Goal: Task Accomplishment & Management: Use online tool/utility

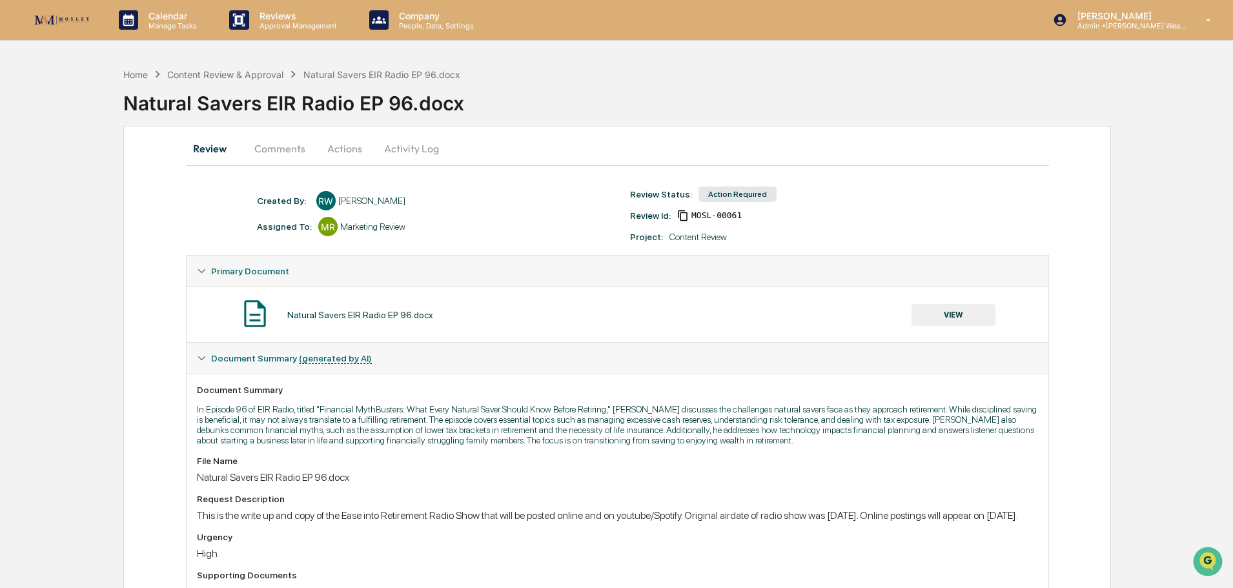
click at [348, 151] on button "Actions" at bounding box center [345, 148] width 58 height 31
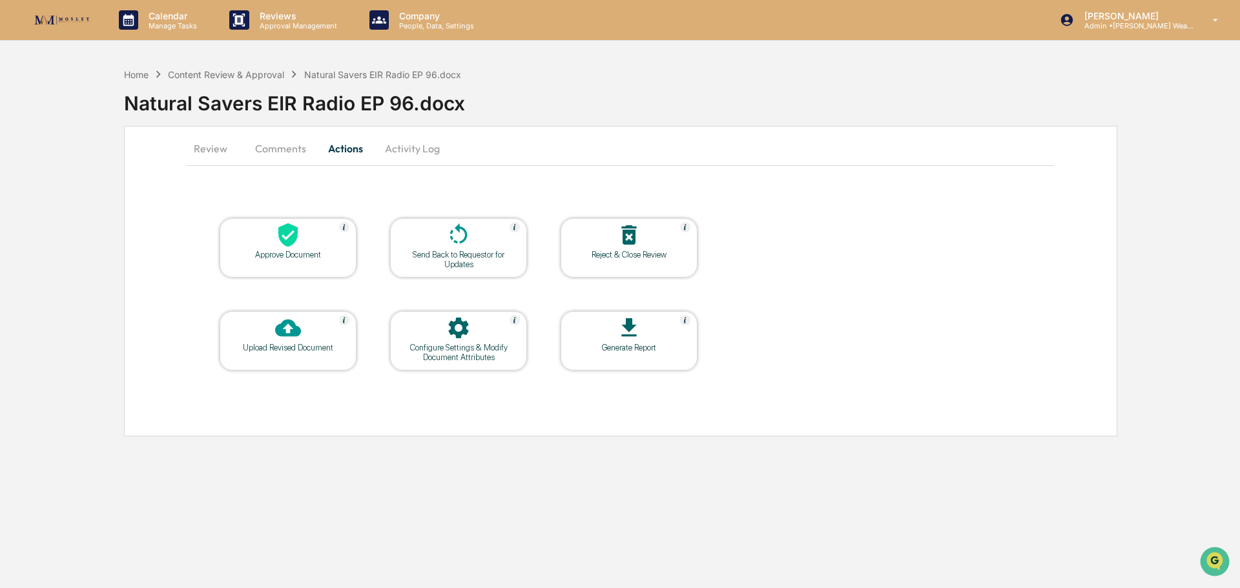
click at [307, 243] on div at bounding box center [287, 236] width 129 height 28
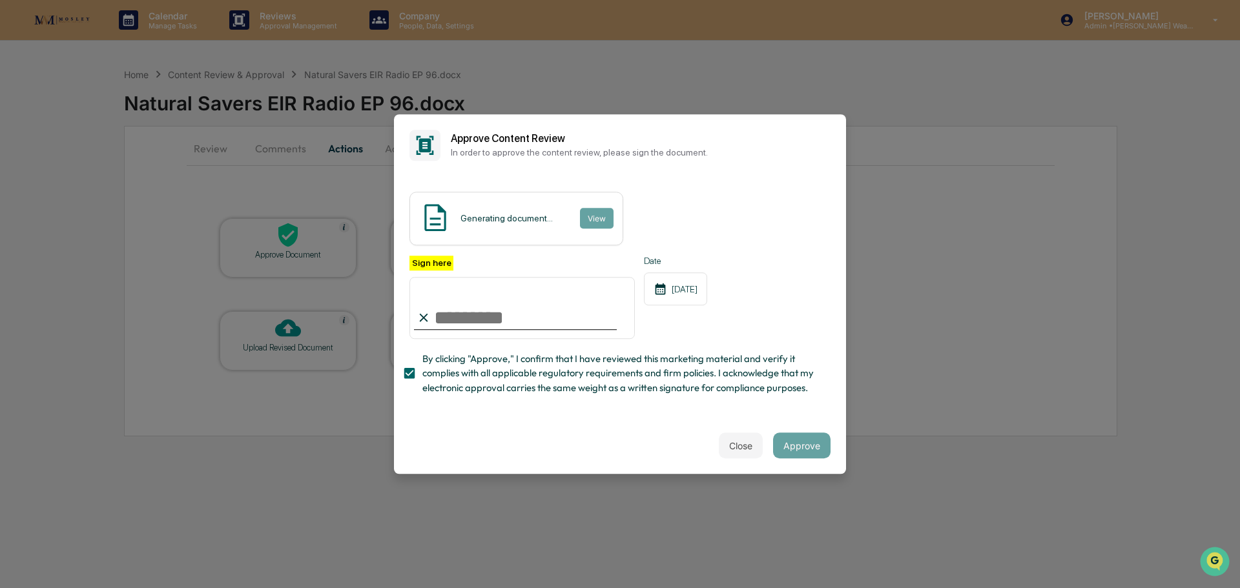
click at [455, 314] on input "Sign here" at bounding box center [521, 308] width 225 height 62
click at [440, 303] on input "**********" at bounding box center [521, 308] width 225 height 62
type input "**********"
click at [691, 304] on div "Date [DATE]" at bounding box center [675, 298] width 63 height 84
click at [787, 453] on button "Approve" at bounding box center [801, 446] width 57 height 26
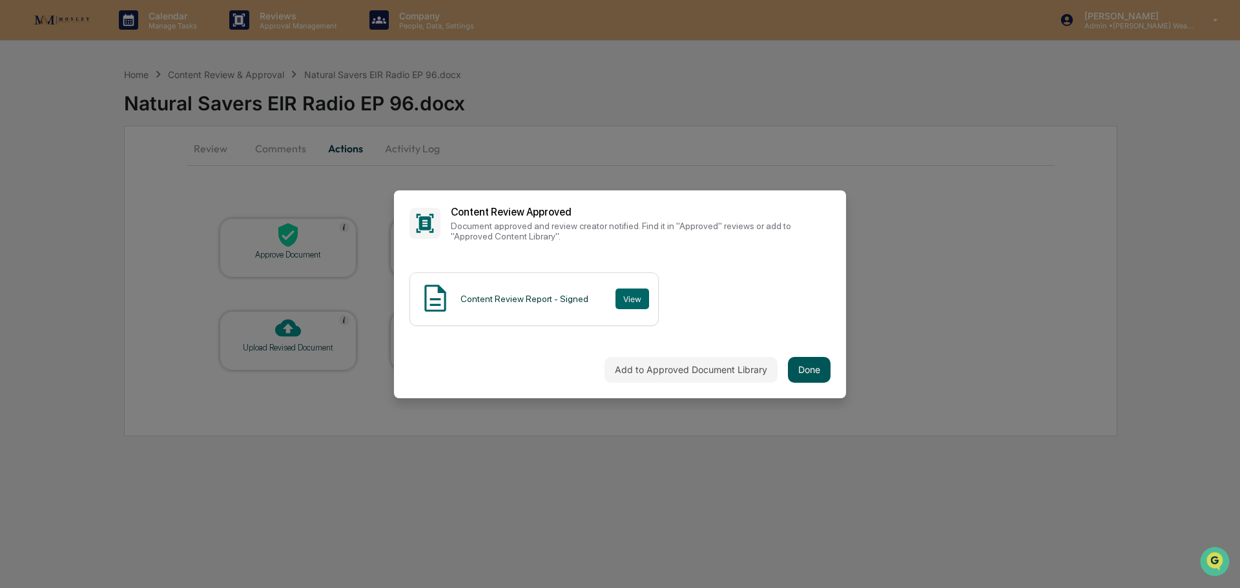
click at [813, 364] on button "Done" at bounding box center [809, 370] width 43 height 26
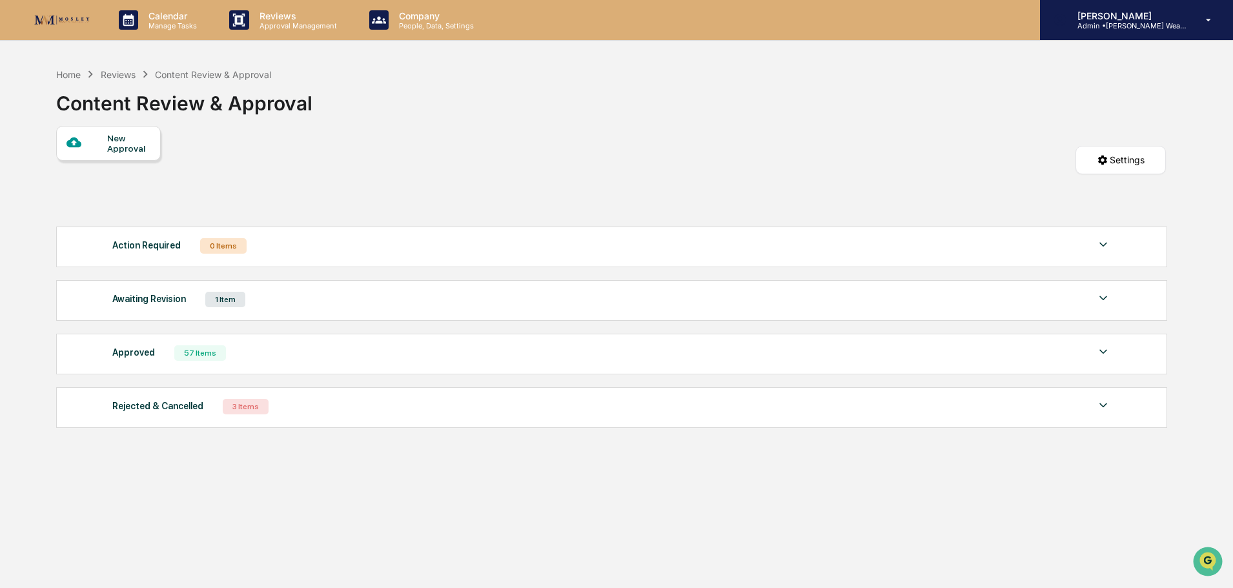
click at [1129, 21] on p "Admin • [PERSON_NAME] Wealth" at bounding box center [1127, 25] width 120 height 9
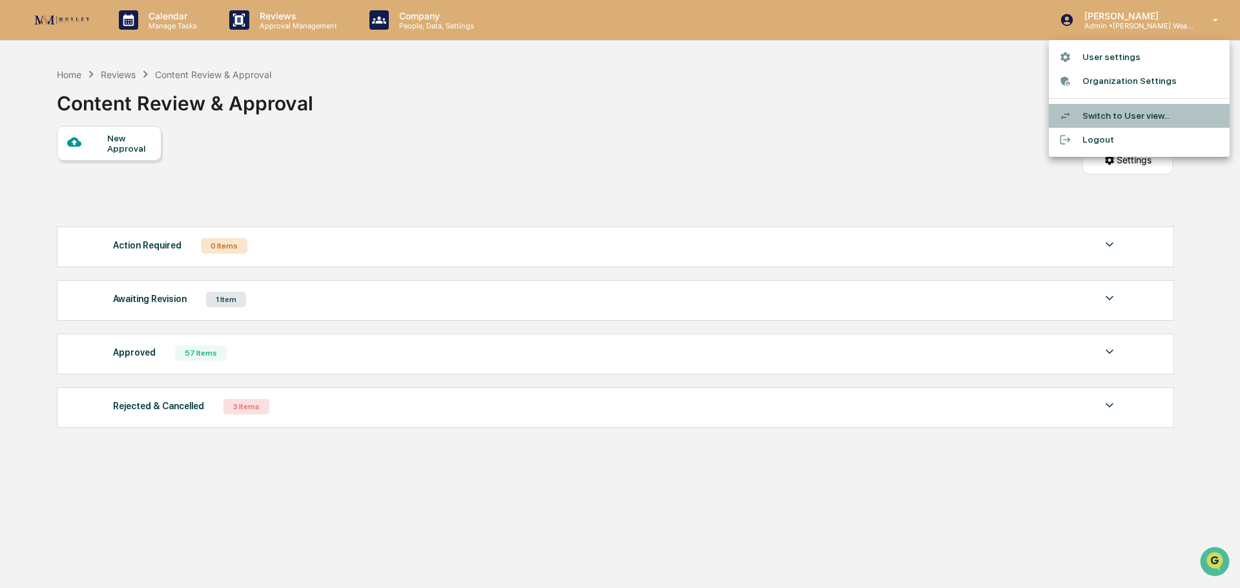
click at [1107, 113] on li "Switch to User view..." at bounding box center [1139, 116] width 181 height 24
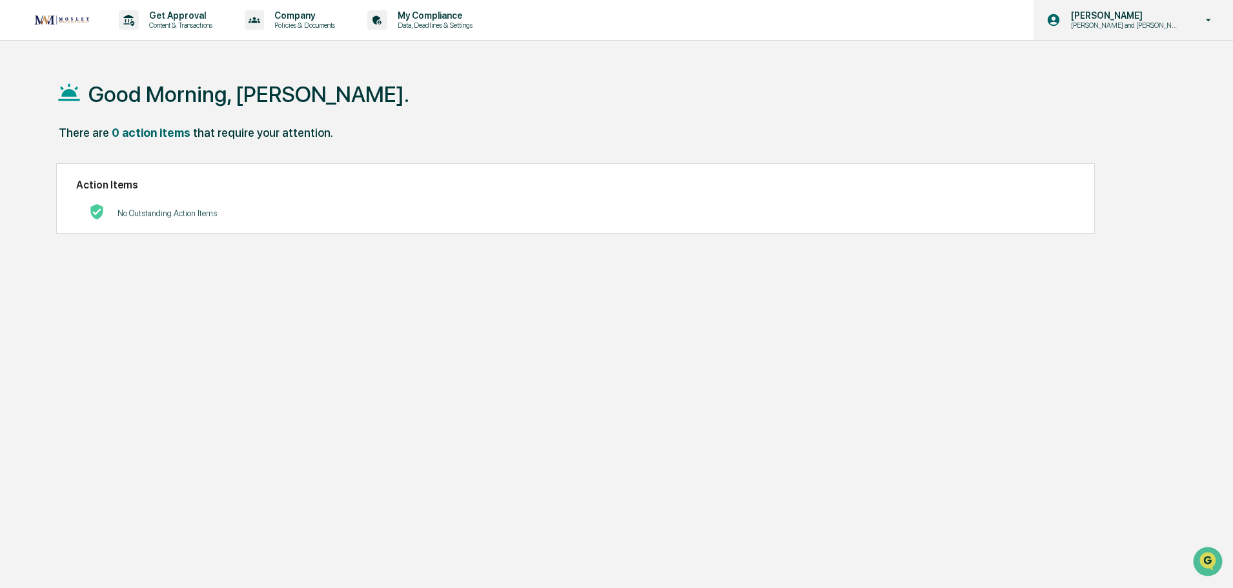
click at [1175, 25] on p "[PERSON_NAME] and [PERSON_NAME] Onboarding" at bounding box center [1124, 25] width 127 height 9
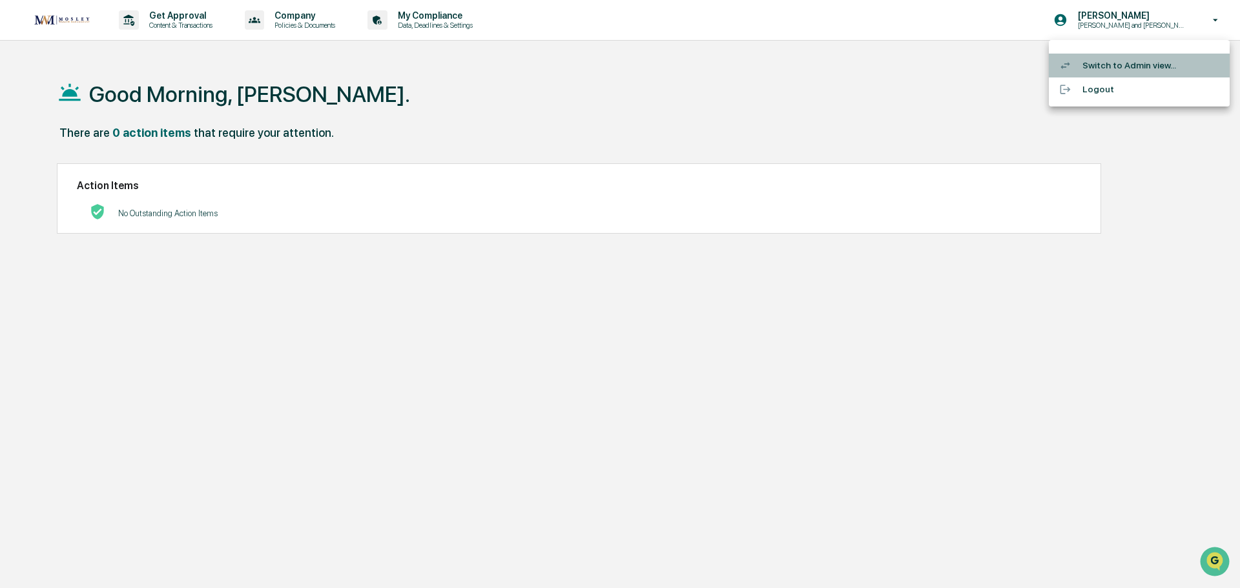
click at [1122, 61] on li "Switch to Admin view..." at bounding box center [1139, 66] width 181 height 24
